Goal: Information Seeking & Learning: Learn about a topic

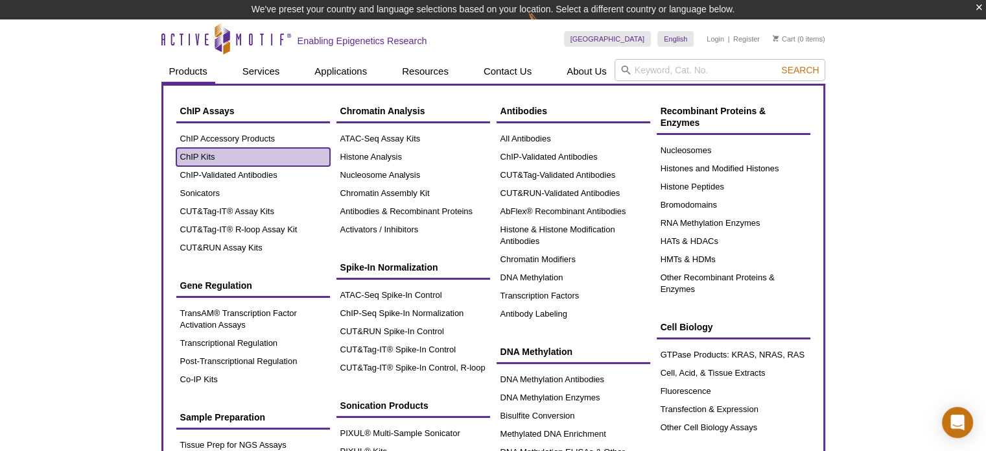
click at [197, 156] on link "ChIP Kits" at bounding box center [253, 157] width 154 height 18
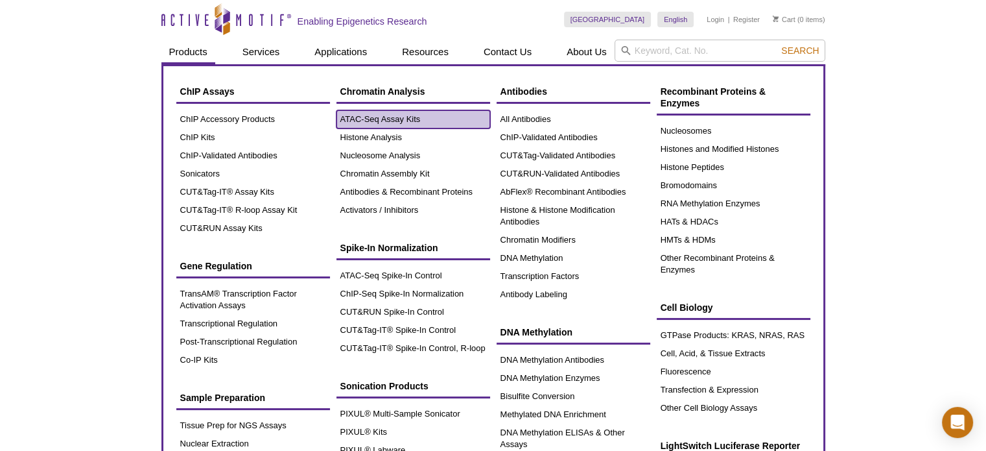
click at [368, 122] on link "ATAC-Seq Assay Kits" at bounding box center [413, 119] width 154 height 18
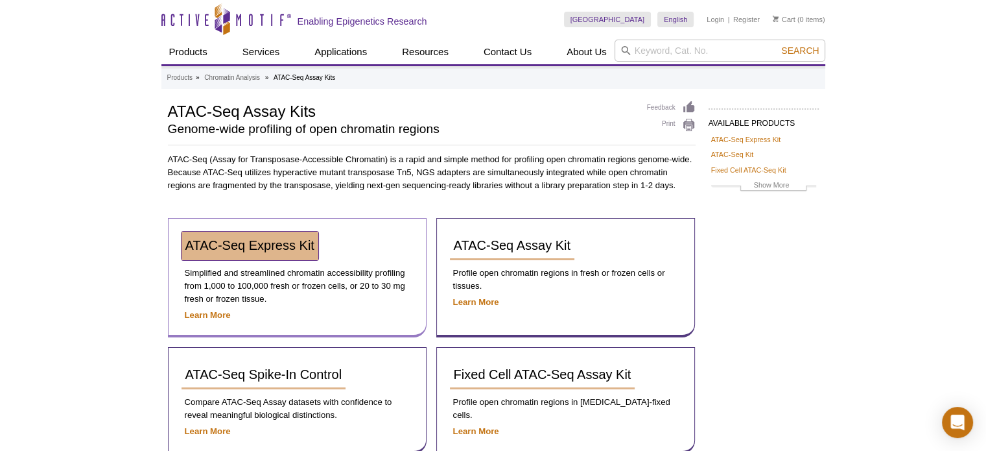
click at [268, 241] on span "ATAC-Seq Express Kit" at bounding box center [249, 245] width 129 height 14
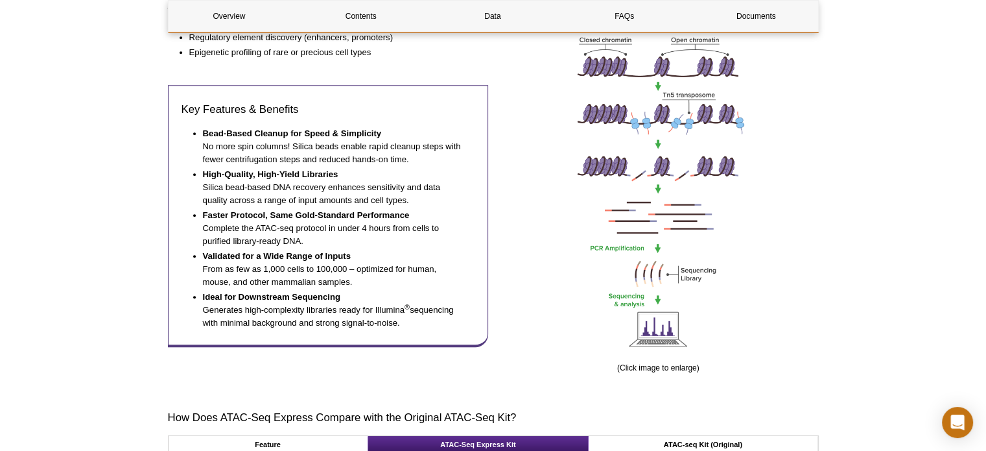
scroll to position [908, 0]
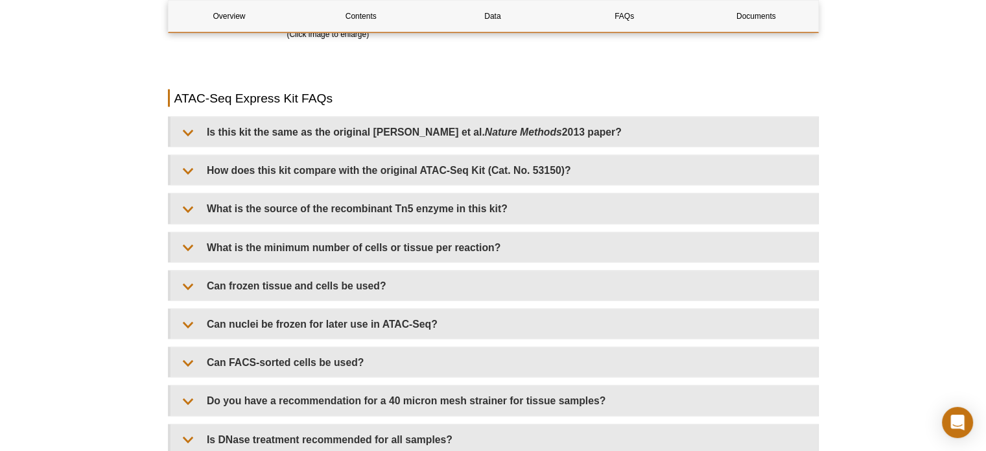
scroll to position [2658, 0]
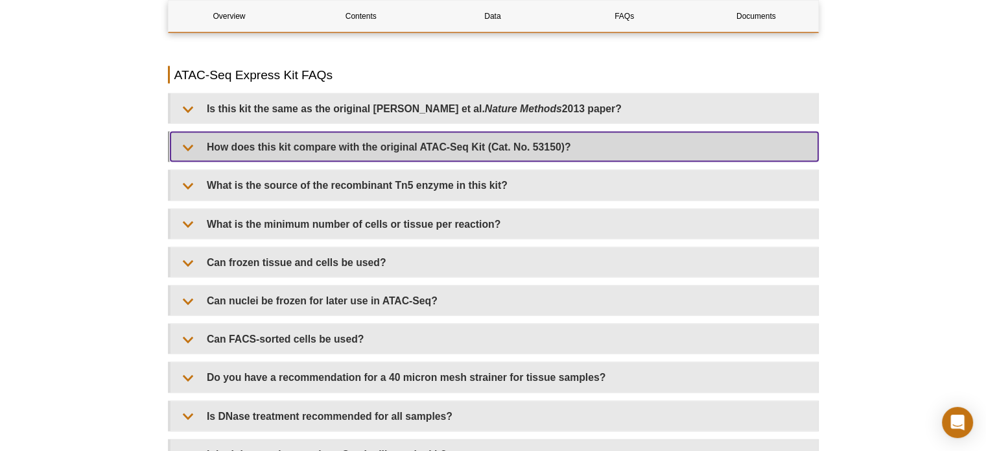
click at [189, 145] on summary "How does this kit compare with the original ATAC-Seq Kit (Cat. No. 53150)?" at bounding box center [495, 146] width 648 height 29
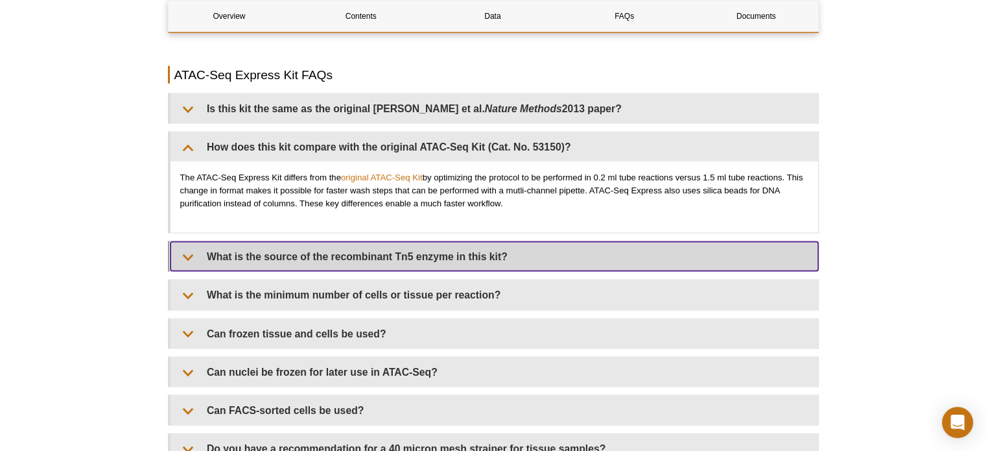
click at [187, 256] on summary "What is the source of the recombinant Tn5 enzyme in this kit?" at bounding box center [495, 256] width 648 height 29
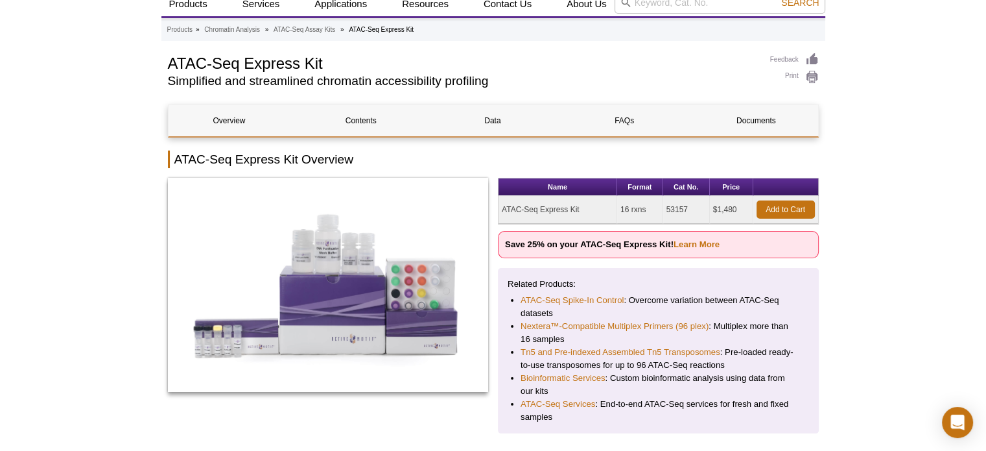
scroll to position [0, 0]
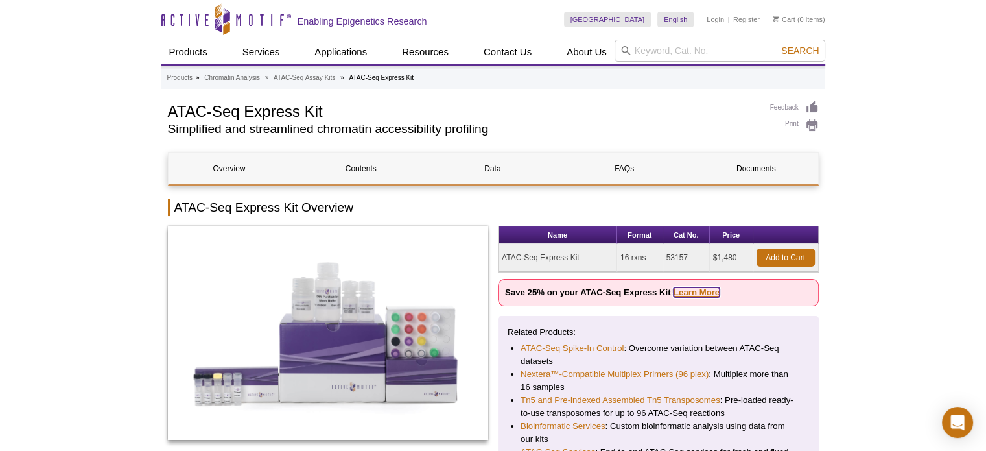
click at [685, 288] on link "Learn More" at bounding box center [697, 292] width 46 height 10
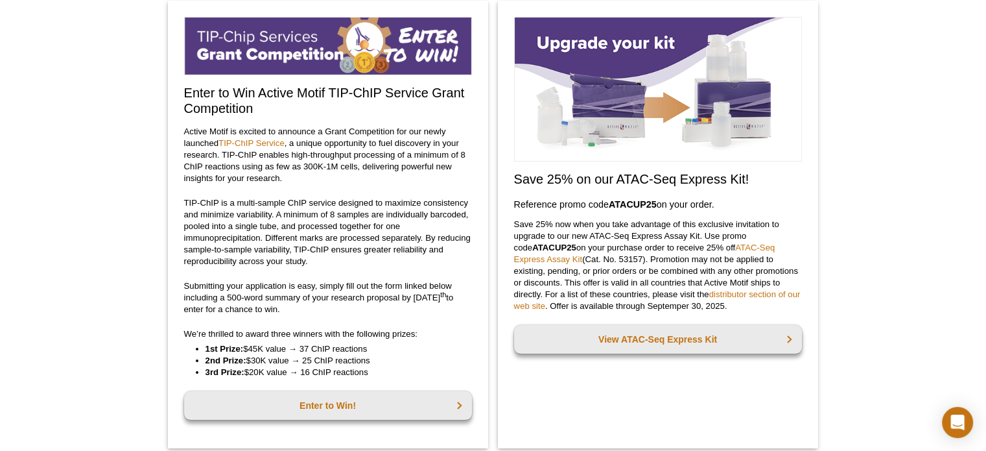
copy h3 "Reference promo code  ATACUP25  on your order."
drag, startPoint x: 512, startPoint y: 203, endPoint x: 718, endPoint y: 202, distance: 206.2
click at [718, 202] on div "Save 25% on our ATAC-Seq Express Kit! Reference promo code  ATACUP25  on your o…" at bounding box center [658, 224] width 320 height 447
